Goal: Register for event/course

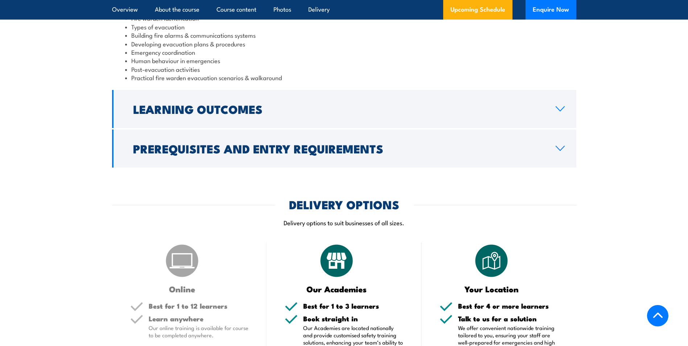
scroll to position [1052, 0]
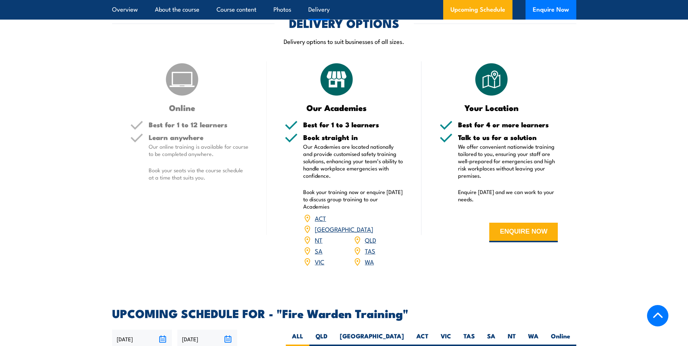
click at [202, 147] on p "Our online training is available for course to be completed anywhere." at bounding box center [199, 150] width 100 height 15
click at [202, 137] on h5 "Learn anywhere" at bounding box center [199, 137] width 100 height 7
click at [196, 229] on div "Online Best for 1 to 12 learners Learn anywhere Our online training is availabl…" at bounding box center [189, 168] width 155 height 215
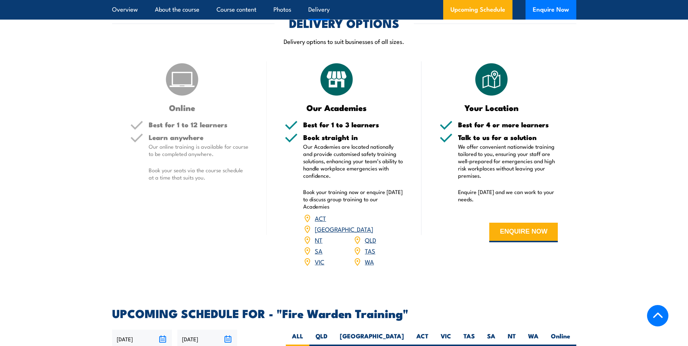
drag, startPoint x: 196, startPoint y: 229, endPoint x: 172, endPoint y: 243, distance: 27.7
click at [172, 243] on div "Online Best for 1 to 12 learners Learn anywhere Our online training is availabl…" at bounding box center [189, 168] width 155 height 215
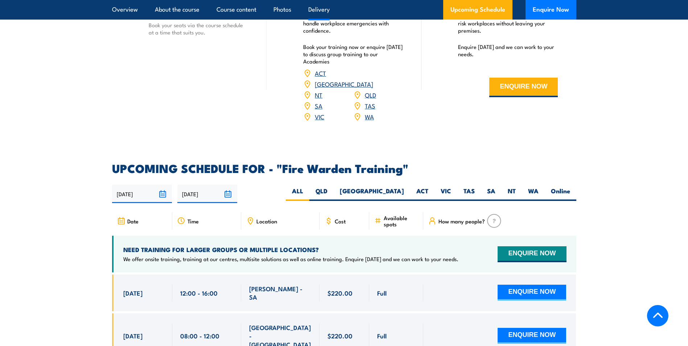
scroll to position [1270, 0]
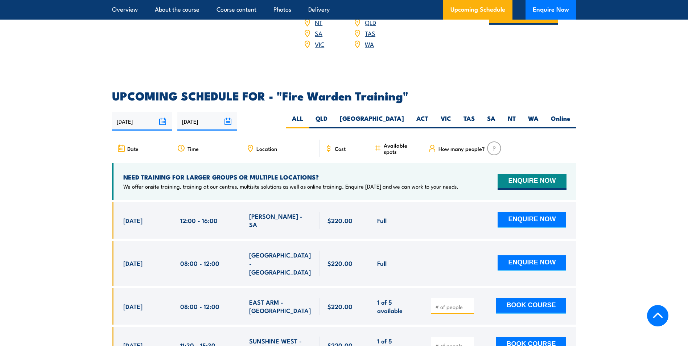
click at [556, 114] on label "Online" at bounding box center [561, 121] width 32 height 14
click at [570, 114] on input "Online" at bounding box center [572, 116] width 5 height 5
radio input "true"
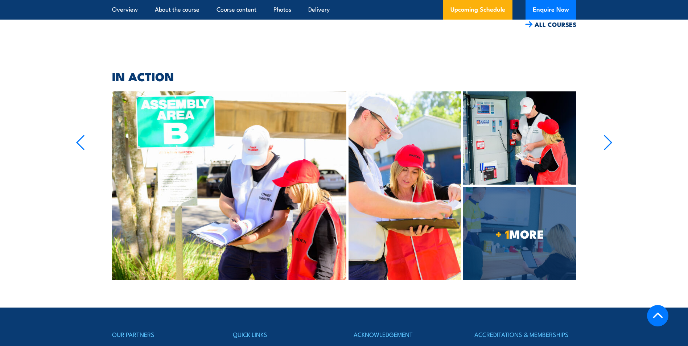
scroll to position [1422, 0]
